Goal: Task Accomplishment & Management: Manage account settings

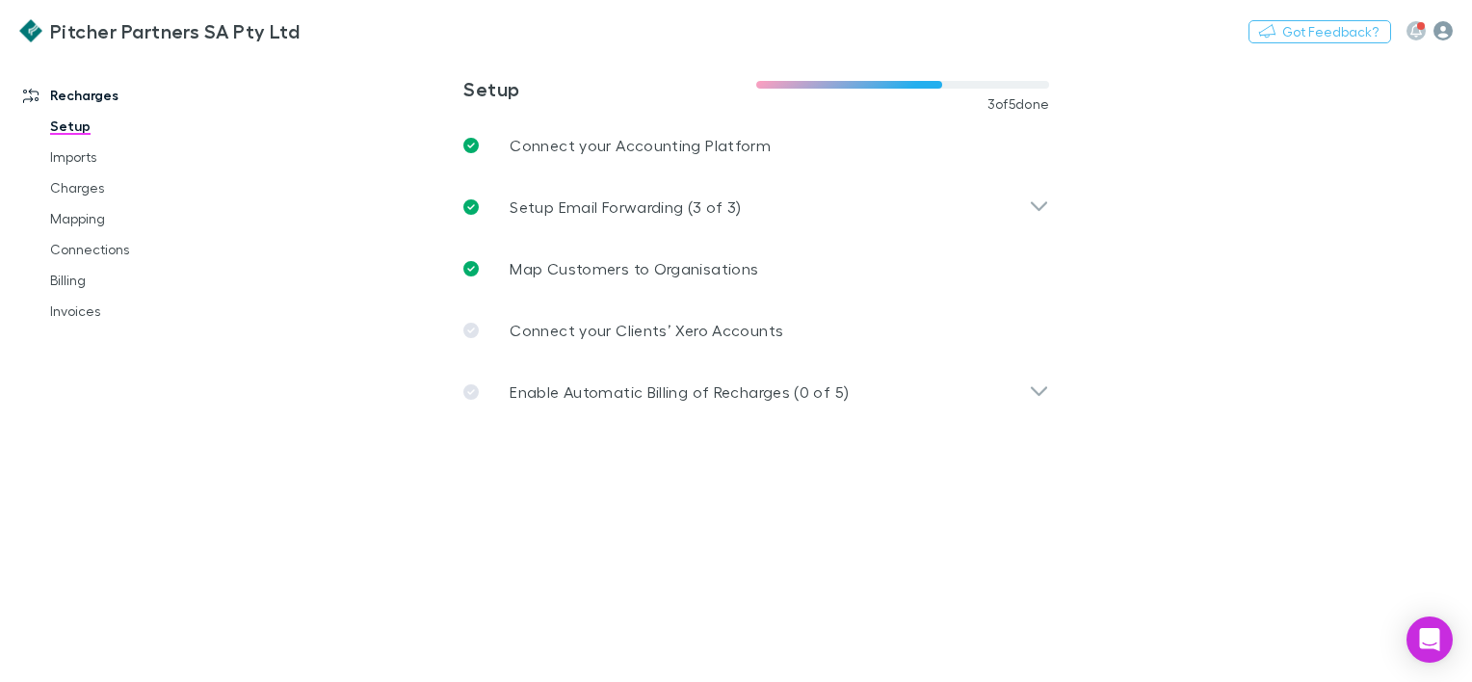
click at [1444, 28] on icon "button" at bounding box center [1442, 30] width 19 height 19
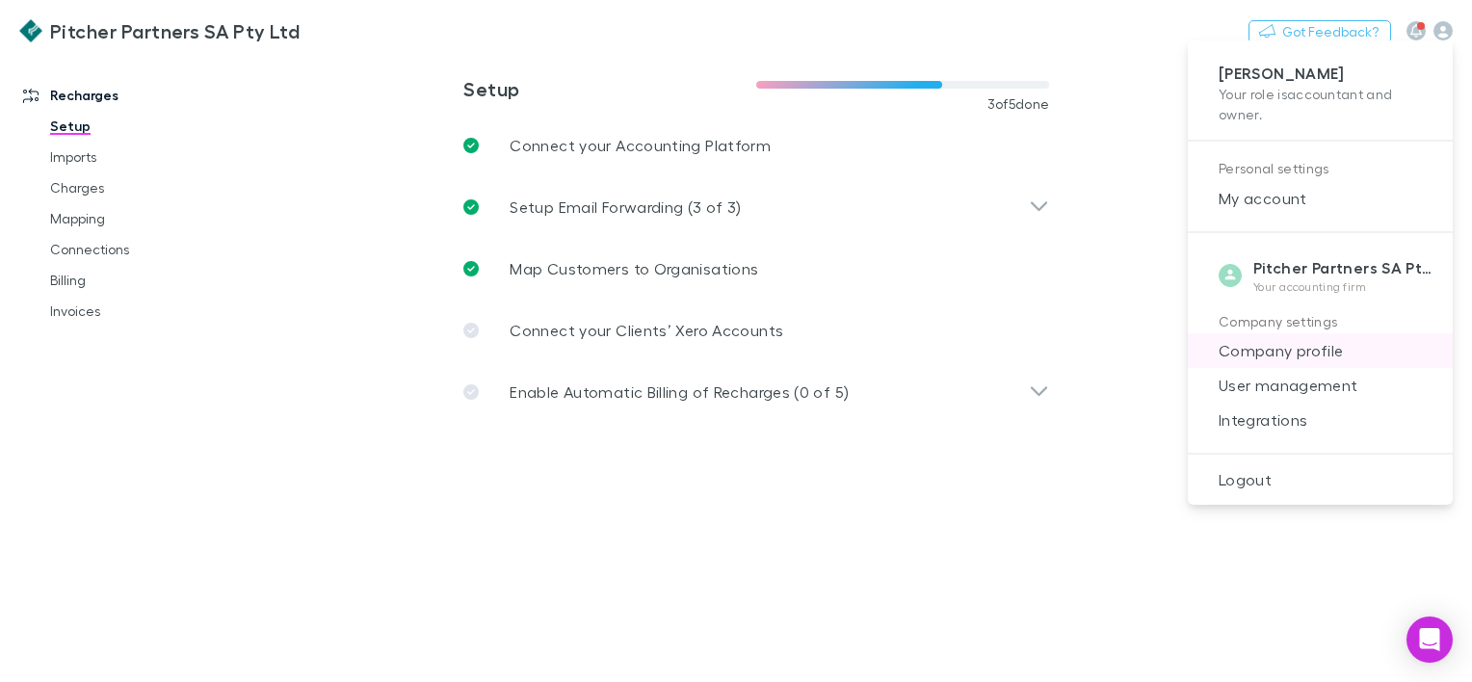
click at [1286, 353] on span "Company profile" at bounding box center [1320, 350] width 234 height 23
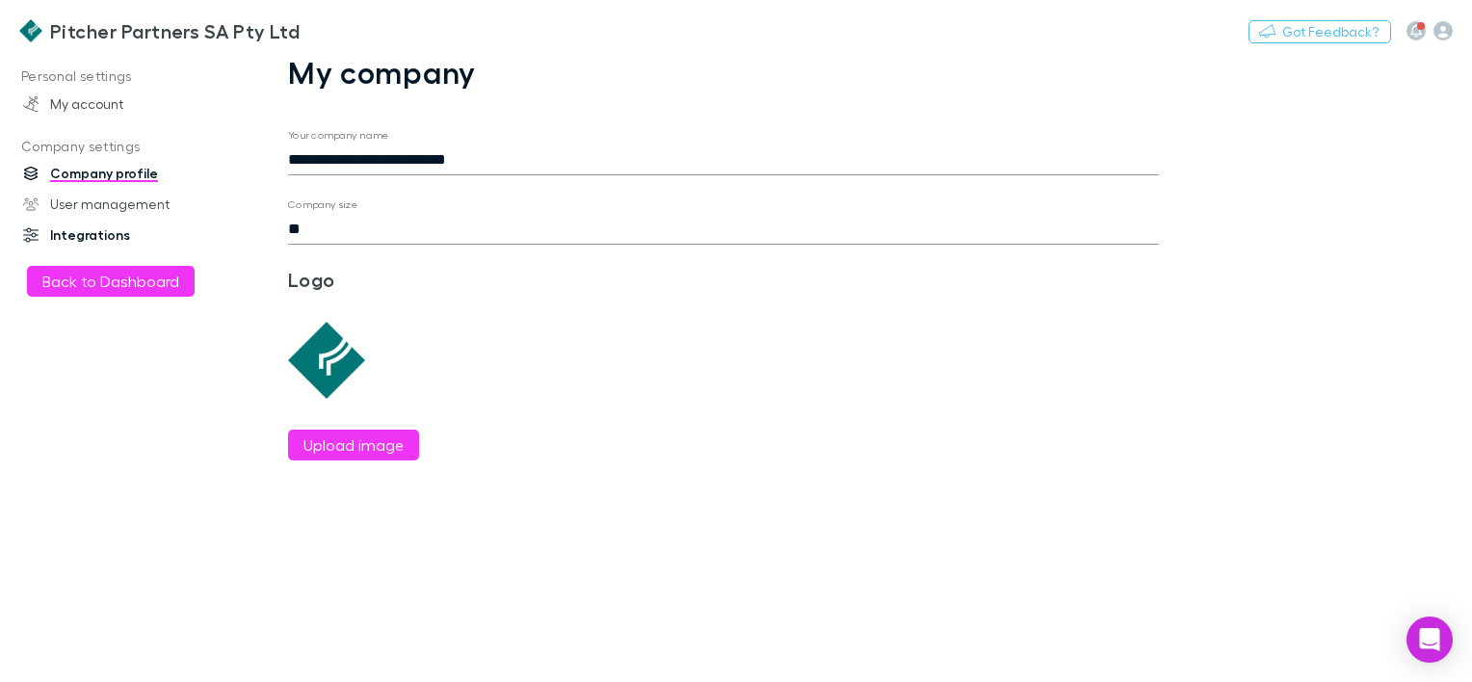
click at [65, 226] on link "Integrations" at bounding box center [128, 235] width 248 height 31
